Goal: Navigation & Orientation: Find specific page/section

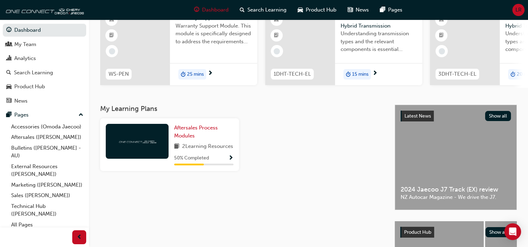
scroll to position [70, 0]
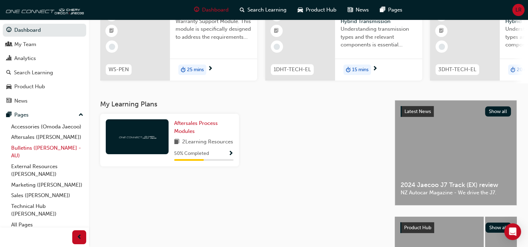
click at [45, 155] on link "Bulletins ([PERSON_NAME] - AU)" at bounding box center [47, 152] width 78 height 18
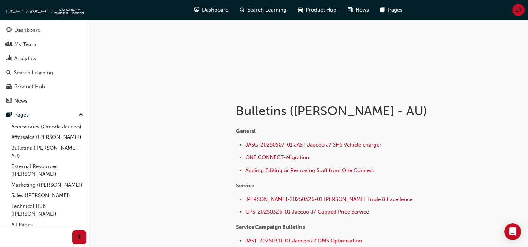
scroll to position [105, 0]
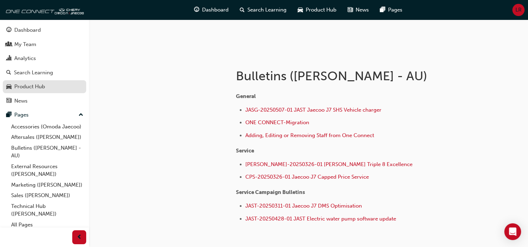
click at [26, 89] on div "Product Hub" at bounding box center [29, 87] width 31 height 8
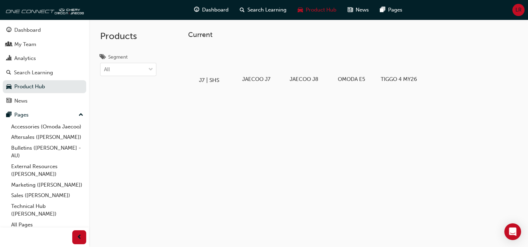
click at [211, 76] on div "J7 | SHS" at bounding box center [209, 64] width 44 height 43
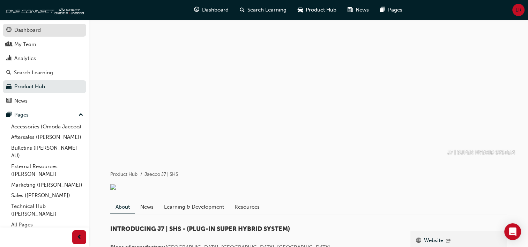
click at [26, 33] on div "Dashboard" at bounding box center [27, 30] width 27 height 8
